Goal: Task Accomplishment & Management: Complete application form

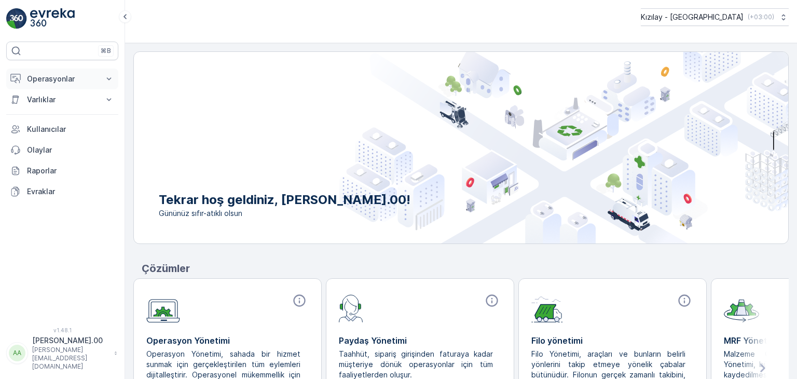
click at [108, 77] on icon at bounding box center [109, 79] width 10 height 10
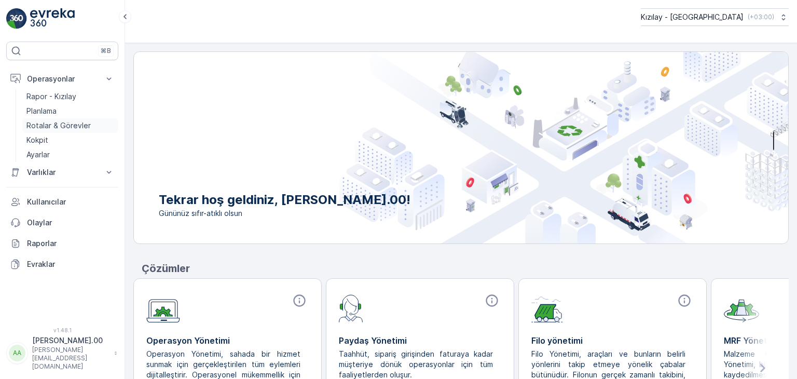
click at [82, 123] on p "Rotalar & Görevler" at bounding box center [58, 125] width 64 height 10
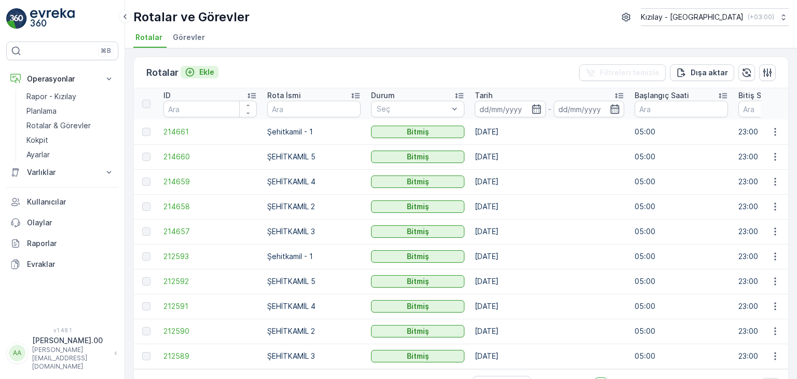
click at [197, 75] on div "Ekle" at bounding box center [200, 72] width 30 height 10
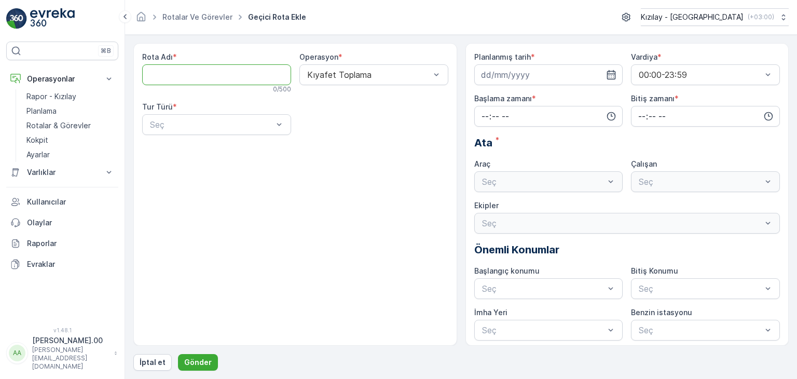
click at [230, 72] on Adı "Rota Adı" at bounding box center [216, 74] width 149 height 21
type Adı "ŞEHİTKAMİL 3"
click at [251, 121] on div at bounding box center [211, 124] width 125 height 9
drag, startPoint x: 244, startPoint y: 148, endPoint x: 263, endPoint y: 146, distance: 18.8
click at [245, 147] on div "Statik" at bounding box center [216, 149] width 136 height 9
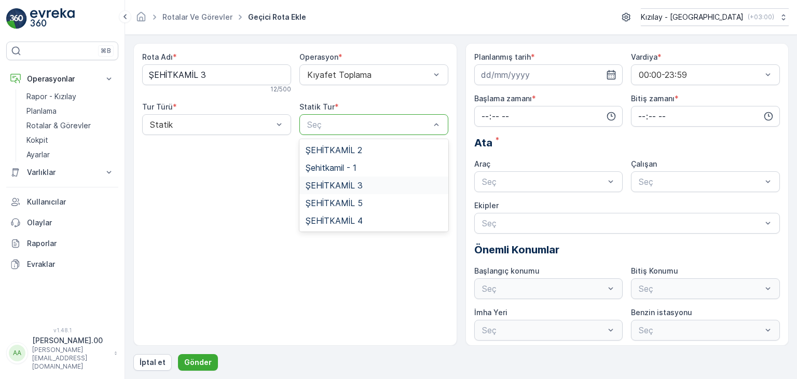
click at [377, 184] on div "ŞEHİTKAMİL 3" at bounding box center [374, 185] width 136 height 9
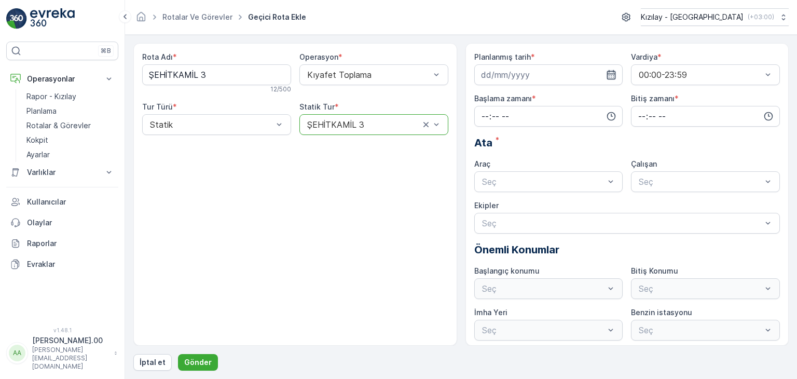
click at [611, 75] on icon "button" at bounding box center [611, 75] width 10 height 10
click at [490, 201] on div "18" at bounding box center [492, 203] width 17 height 17
type input "[DATE]"
click at [606, 122] on input "time" at bounding box center [548, 116] width 149 height 21
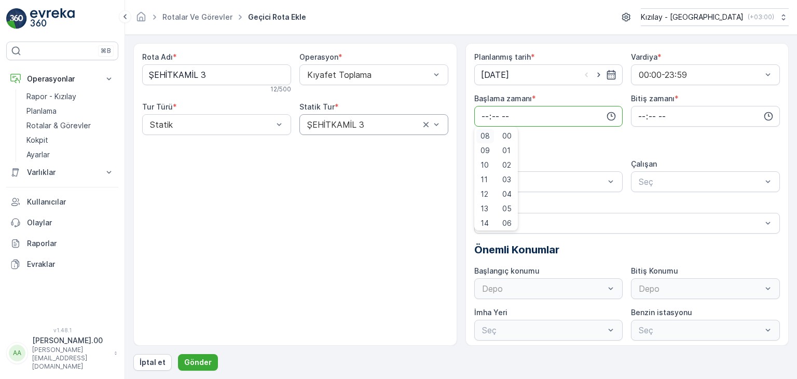
click at [490, 135] on div "08" at bounding box center [485, 136] width 18 height 15
type input "08:00"
click at [675, 119] on input "time" at bounding box center [705, 116] width 149 height 21
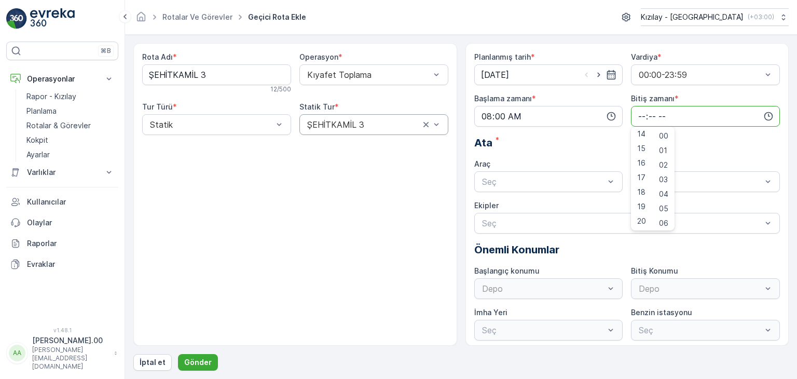
scroll to position [249, 0]
click at [641, 218] on span "23" at bounding box center [641, 221] width 8 height 10
type input "23:00"
click at [596, 184] on div at bounding box center [543, 181] width 125 height 9
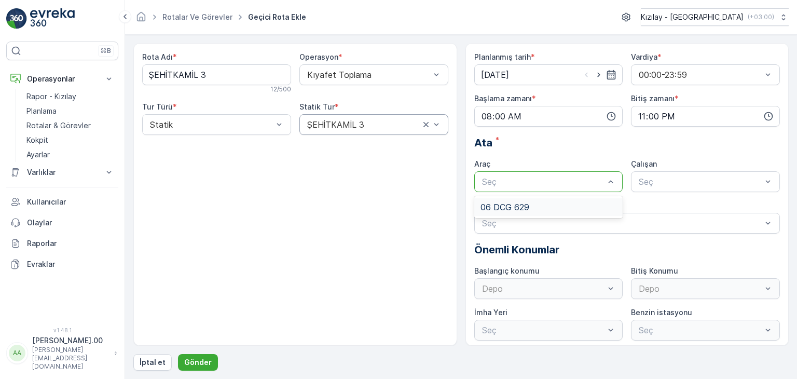
drag, startPoint x: 602, startPoint y: 197, endPoint x: 621, endPoint y: 198, distance: 18.7
click at [602, 197] on div "06 DCG 629" at bounding box center [548, 207] width 149 height 22
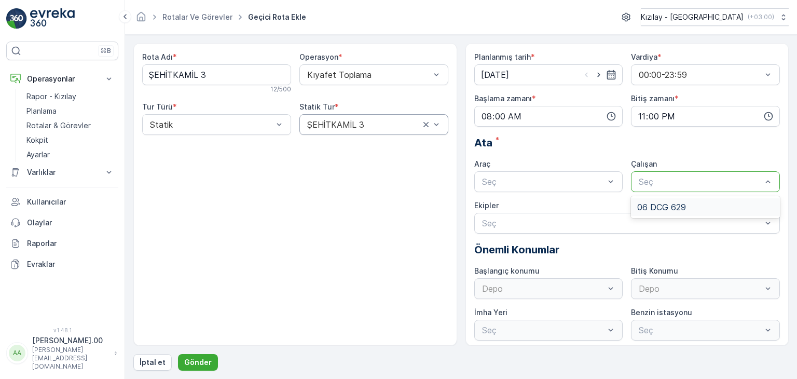
click at [685, 182] on div at bounding box center [700, 181] width 125 height 9
drag, startPoint x: 665, startPoint y: 203, endPoint x: 643, endPoint y: 209, distance: 22.0
click at [665, 204] on span "06 DCG 629" at bounding box center [661, 206] width 49 height 9
click at [541, 183] on div at bounding box center [543, 181] width 125 height 9
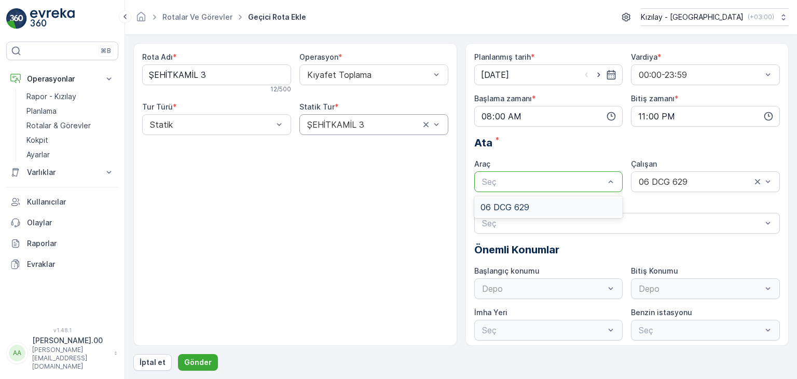
click at [545, 209] on div "06 DCG 629" at bounding box center [548, 206] width 136 height 9
click at [203, 362] on p "Gönder" at bounding box center [198, 362] width 28 height 10
